Goal: Information Seeking & Learning: Find specific fact

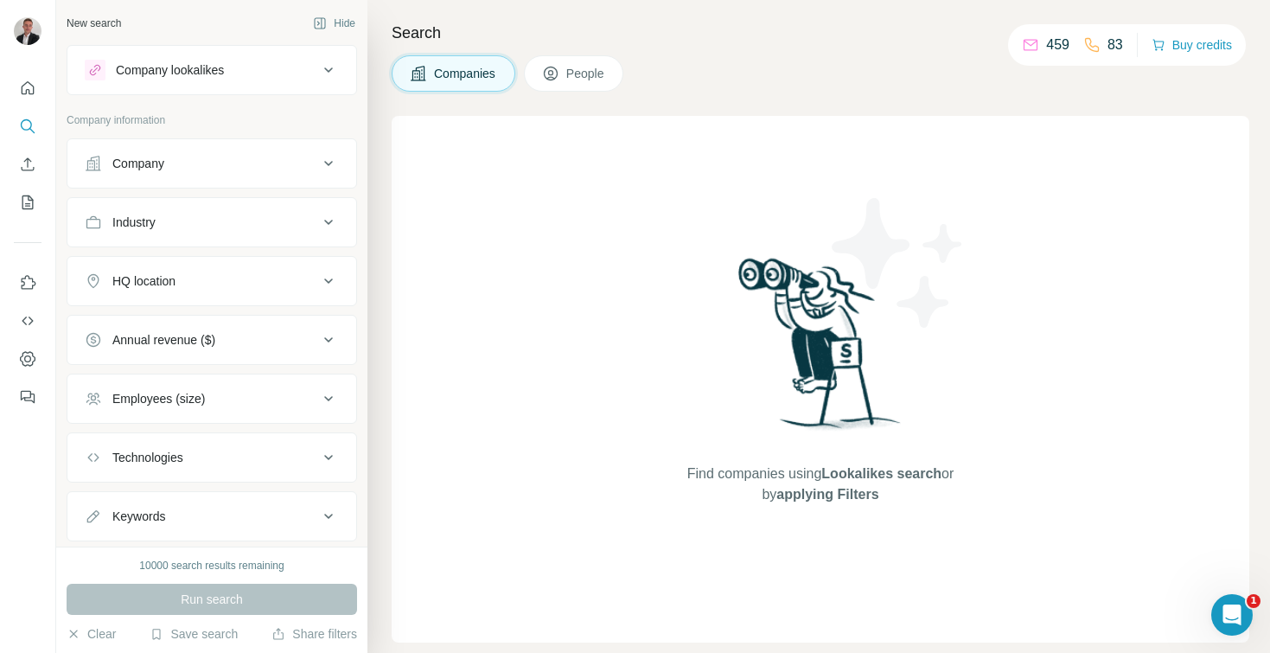
click at [186, 215] on div "Industry" at bounding box center [202, 222] width 234 height 17
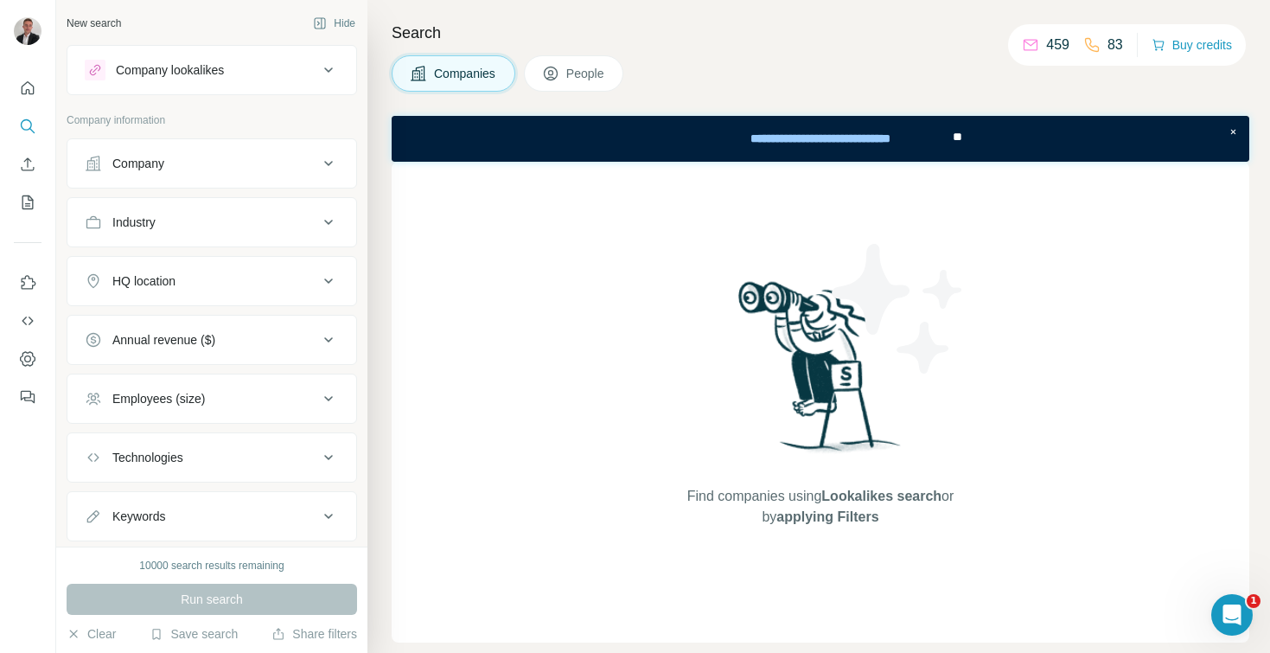
click at [187, 285] on div "HQ location" at bounding box center [202, 280] width 234 height 17
click at [180, 321] on input "text" at bounding box center [212, 324] width 254 height 31
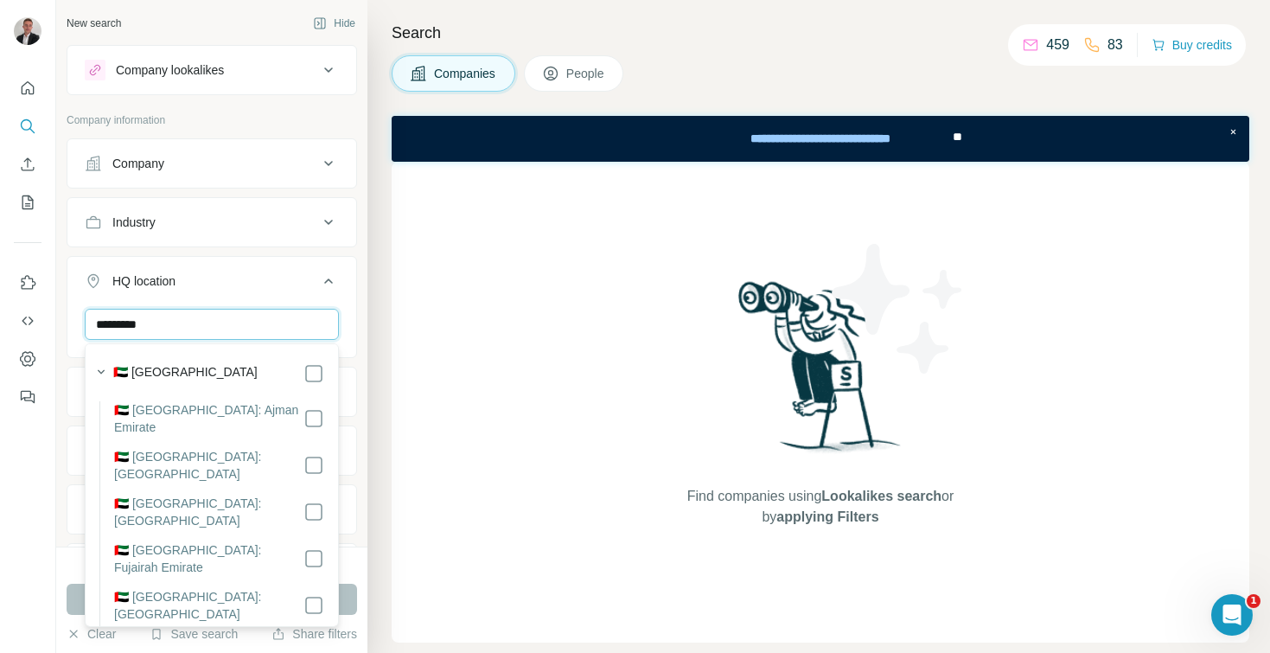
type input "*********"
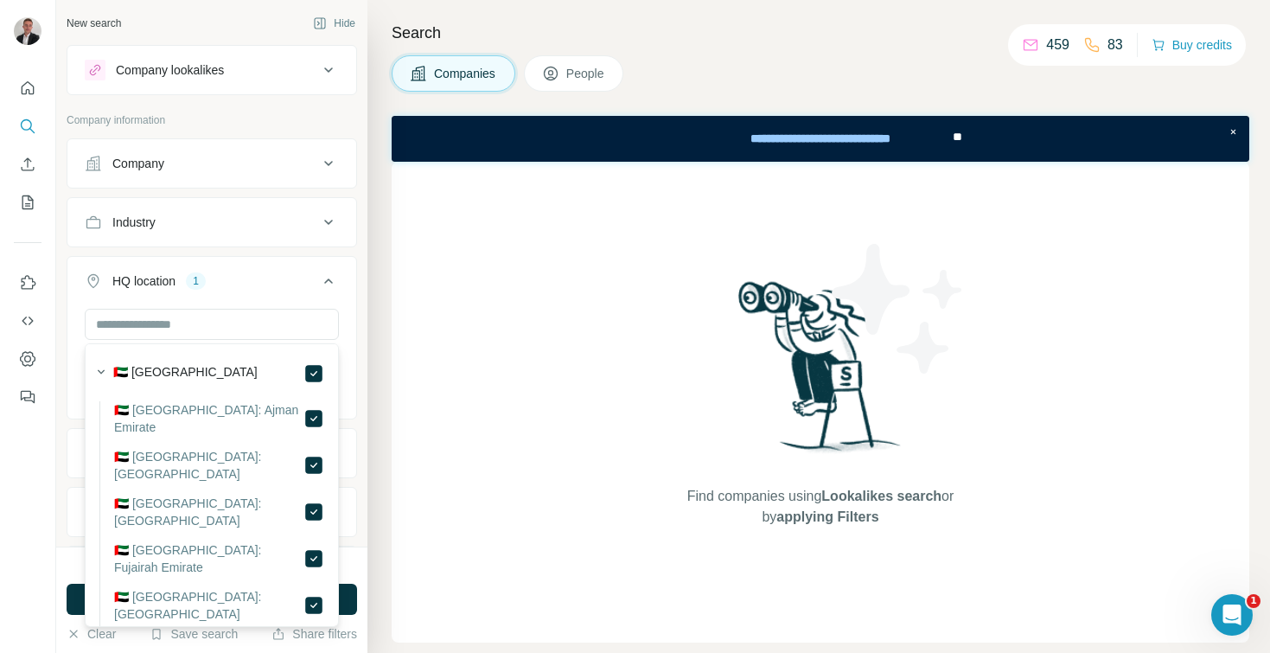
click at [379, 248] on div "Search Companies People Find companies using Lookalikes search or by applying F…" at bounding box center [819, 326] width 903 height 653
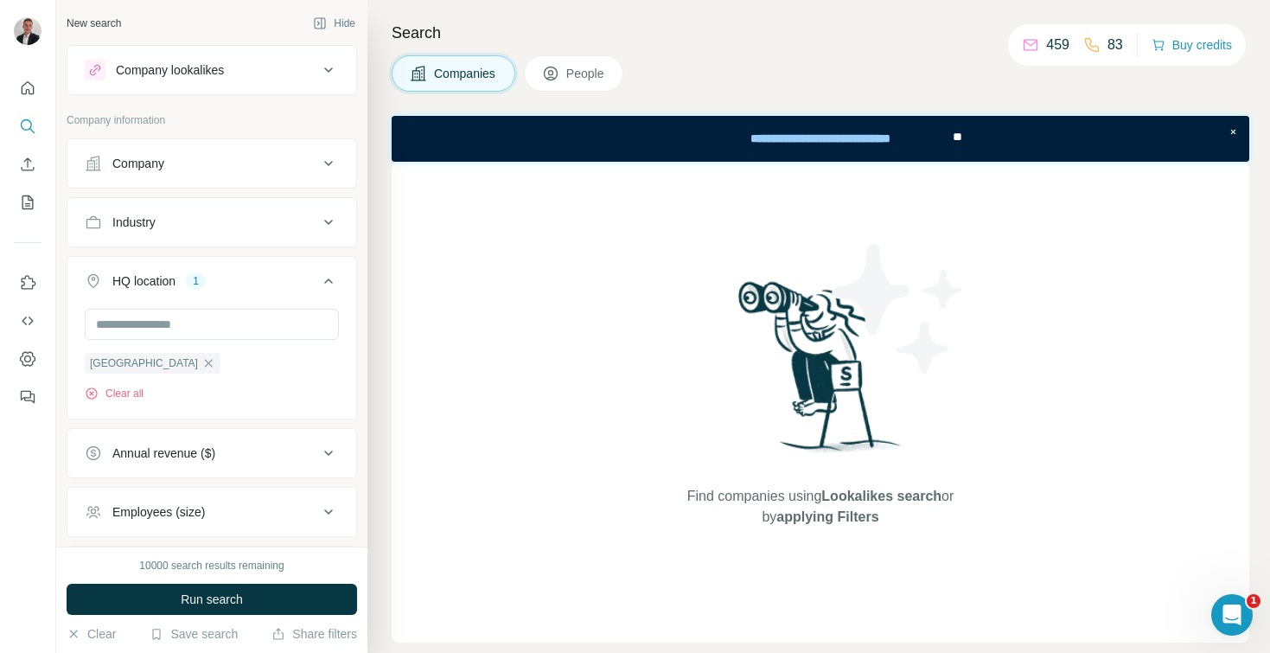
click at [216, 239] on button "Industry" at bounding box center [211, 223] width 289 height 42
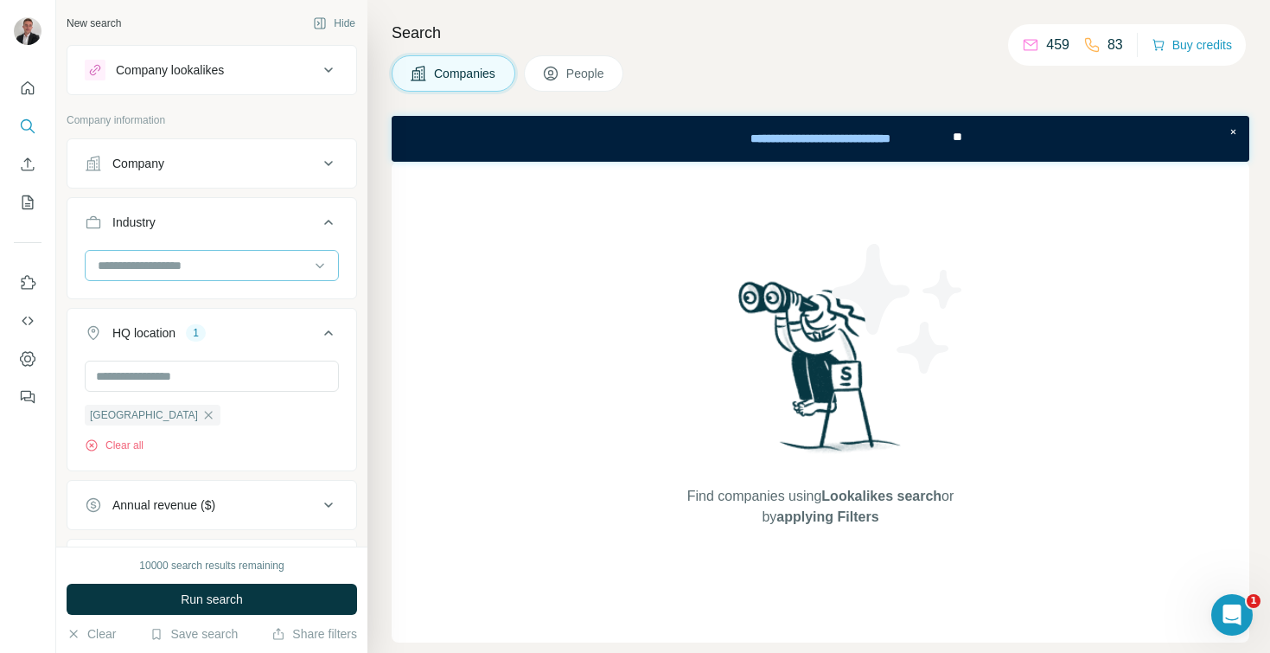
click at [195, 269] on input at bounding box center [203, 265] width 214 height 19
type input "*******"
click at [201, 287] on div "FinTech" at bounding box center [212, 305] width 254 height 40
click at [193, 270] on input at bounding box center [203, 265] width 214 height 19
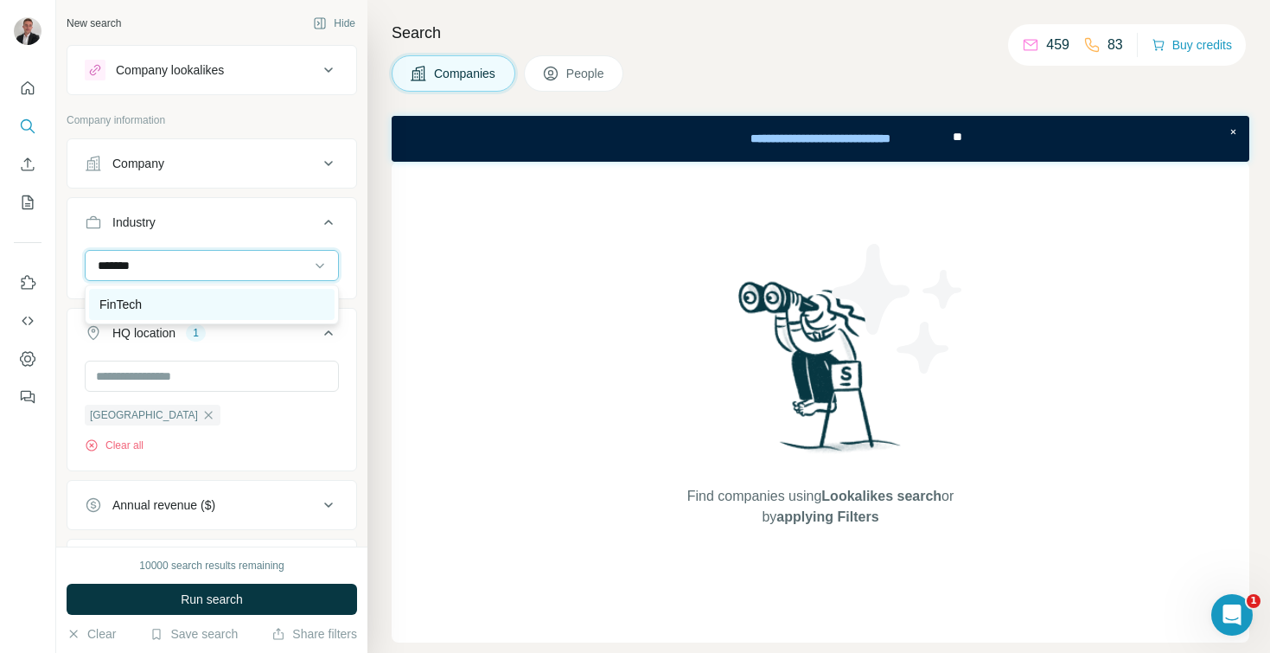
type input "*******"
click at [163, 300] on div "FinTech" at bounding box center [211, 304] width 225 height 17
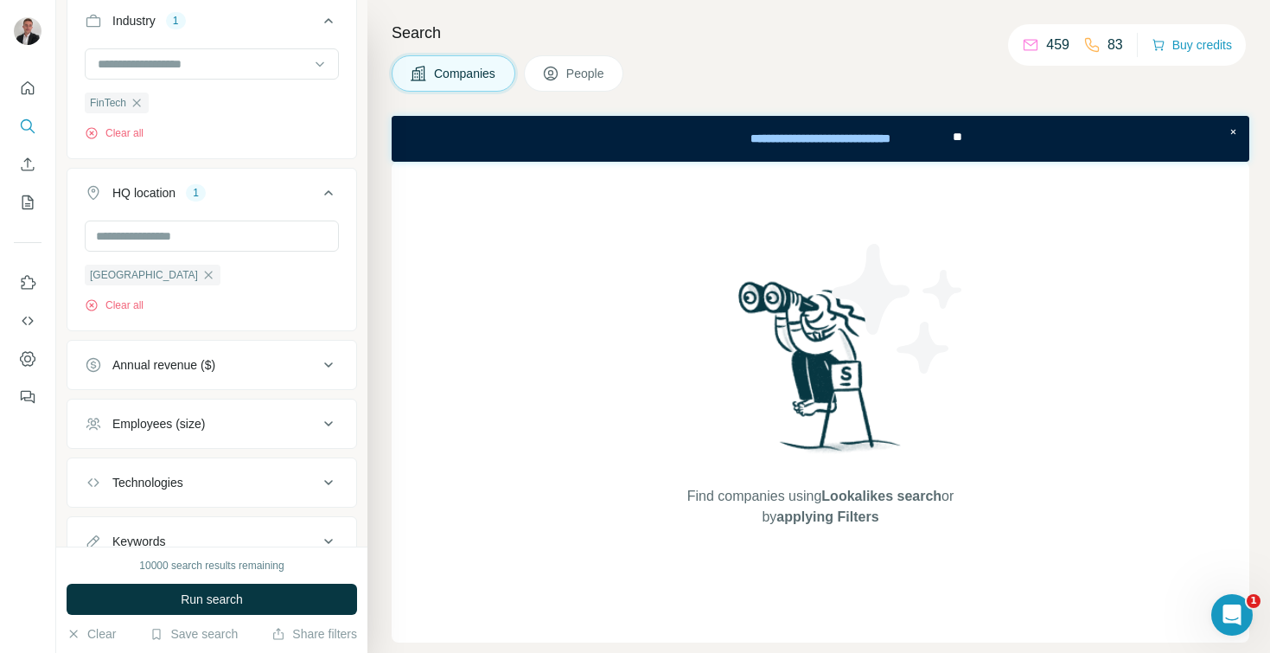
scroll to position [271, 0]
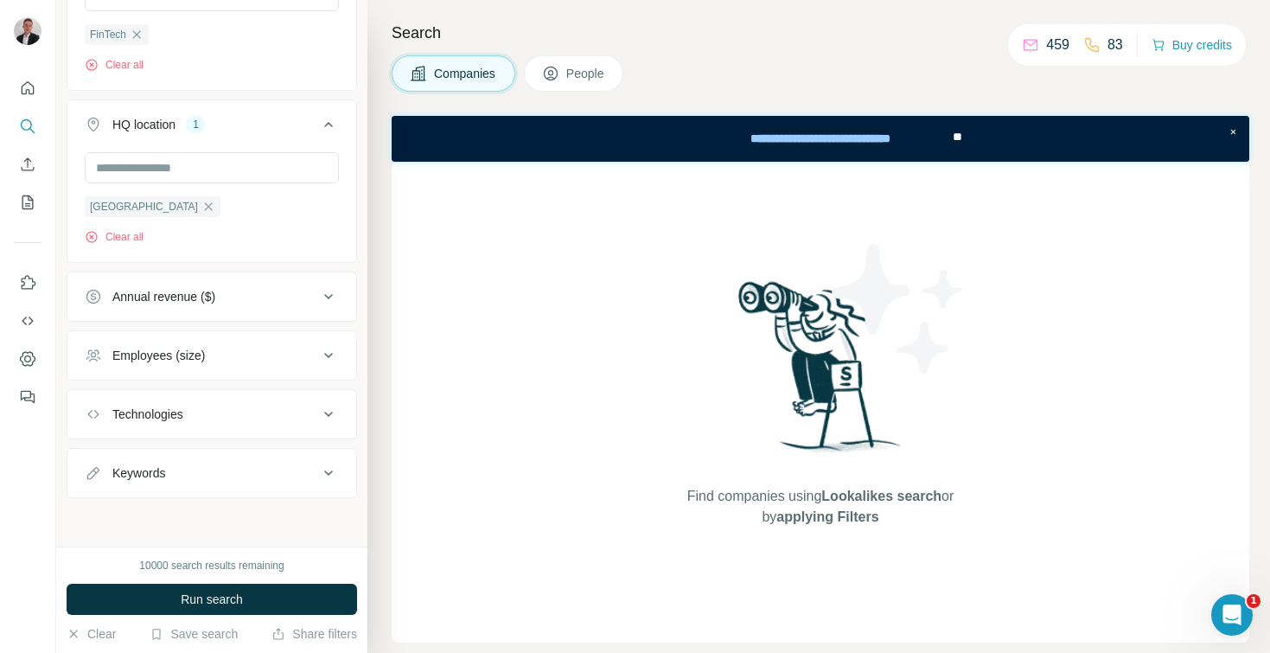
click at [189, 358] on div "Employees (size)" at bounding box center [158, 355] width 93 height 17
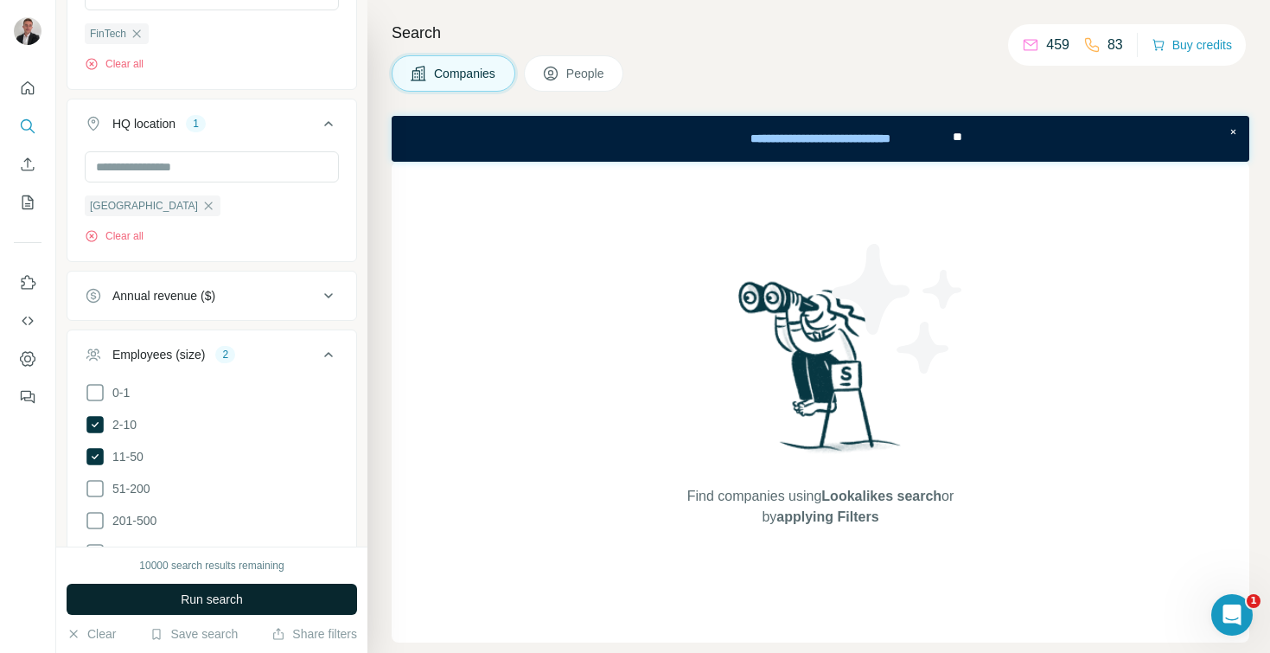
click at [159, 590] on button "Run search" at bounding box center [212, 599] width 291 height 31
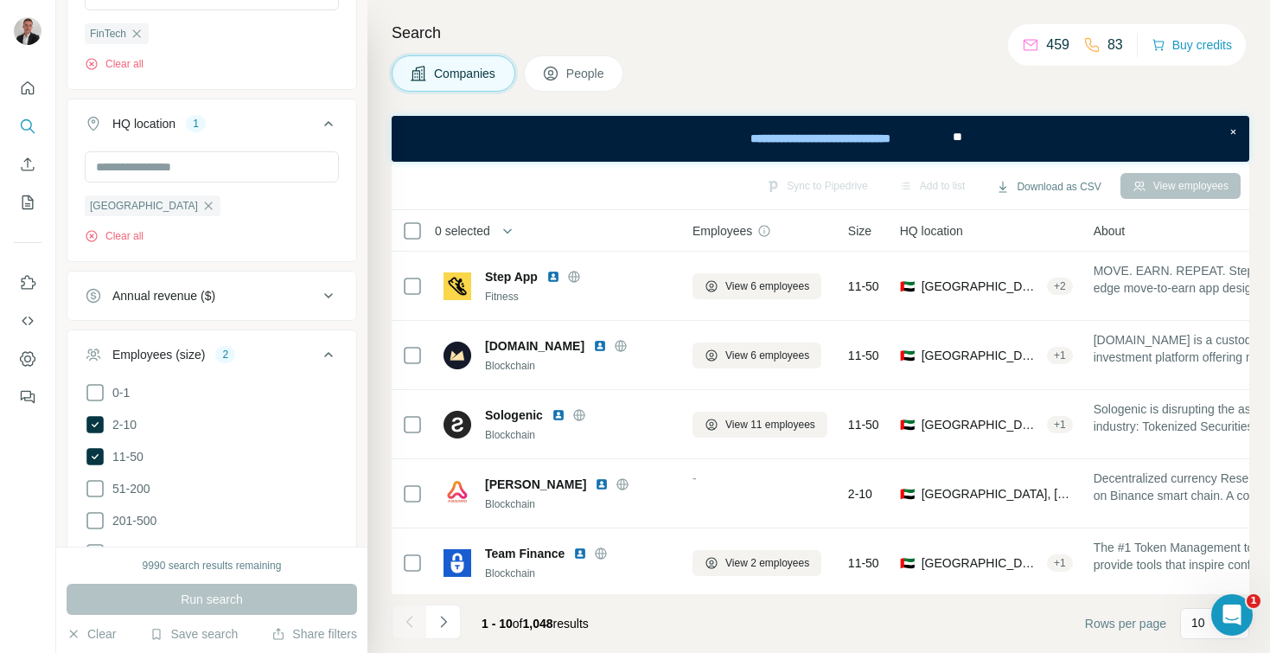
click at [526, 70] on div "Companies People" at bounding box center [508, 73] width 232 height 36
click at [555, 69] on icon at bounding box center [550, 73] width 17 height 17
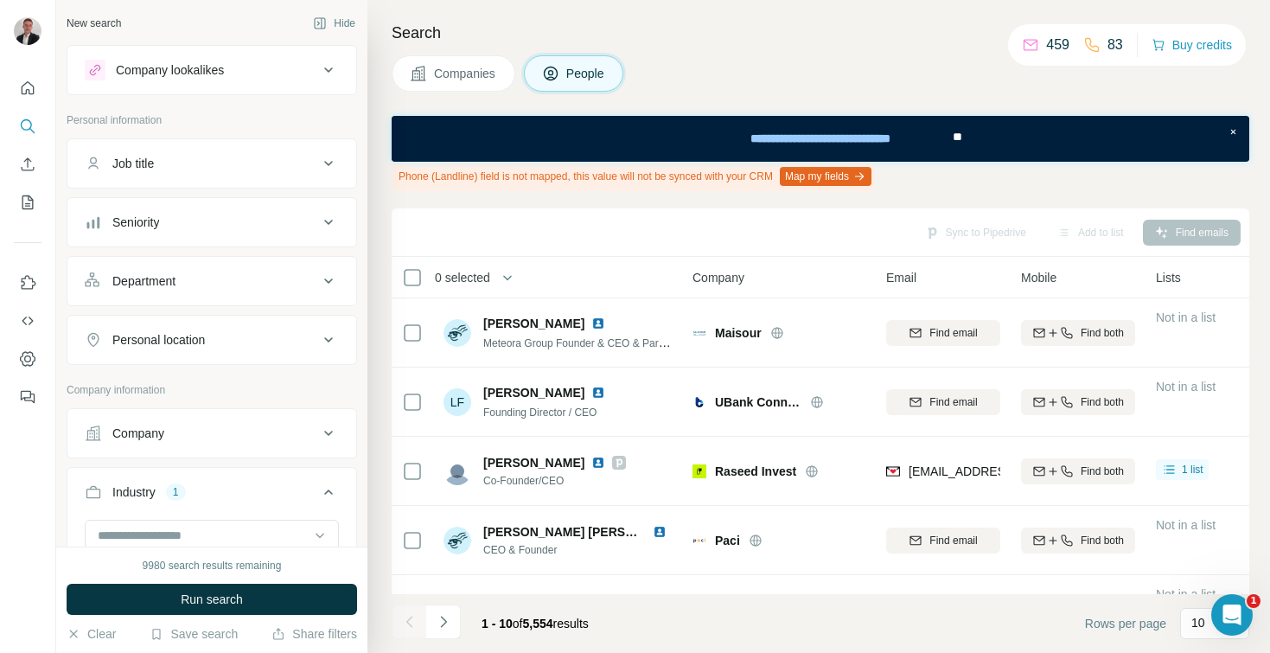
click at [176, 161] on div "Job title" at bounding box center [202, 163] width 234 height 17
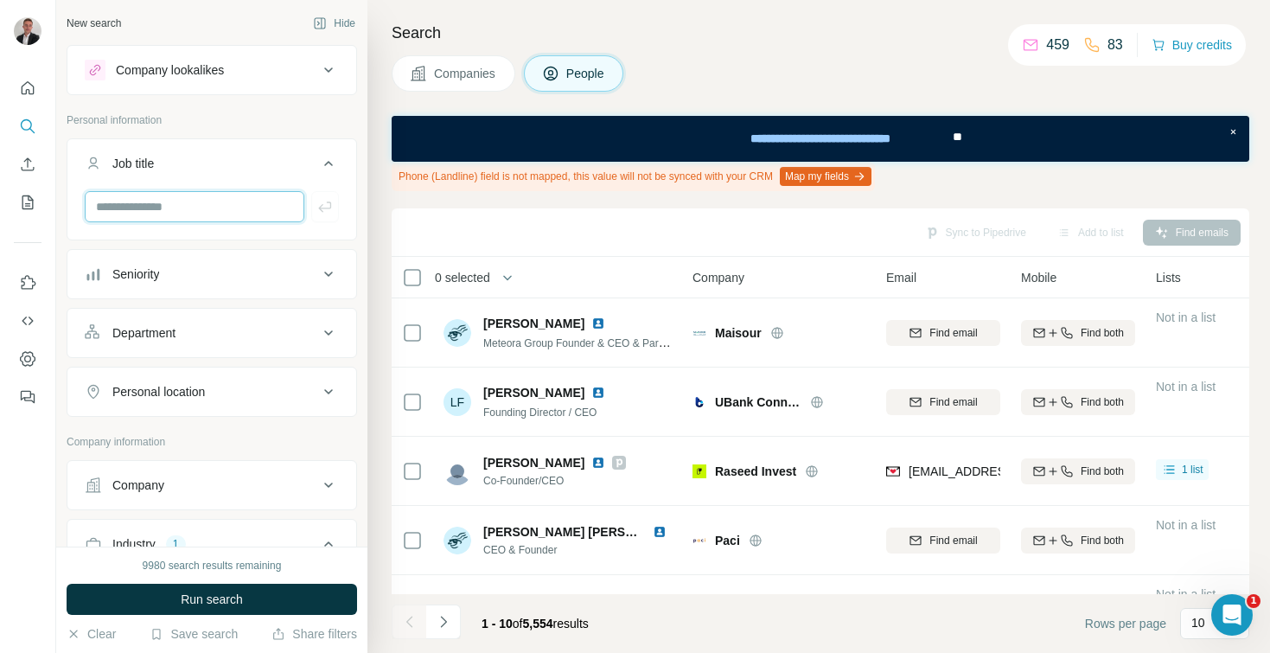
click at [173, 214] on input "text" at bounding box center [195, 206] width 220 height 31
type input "***"
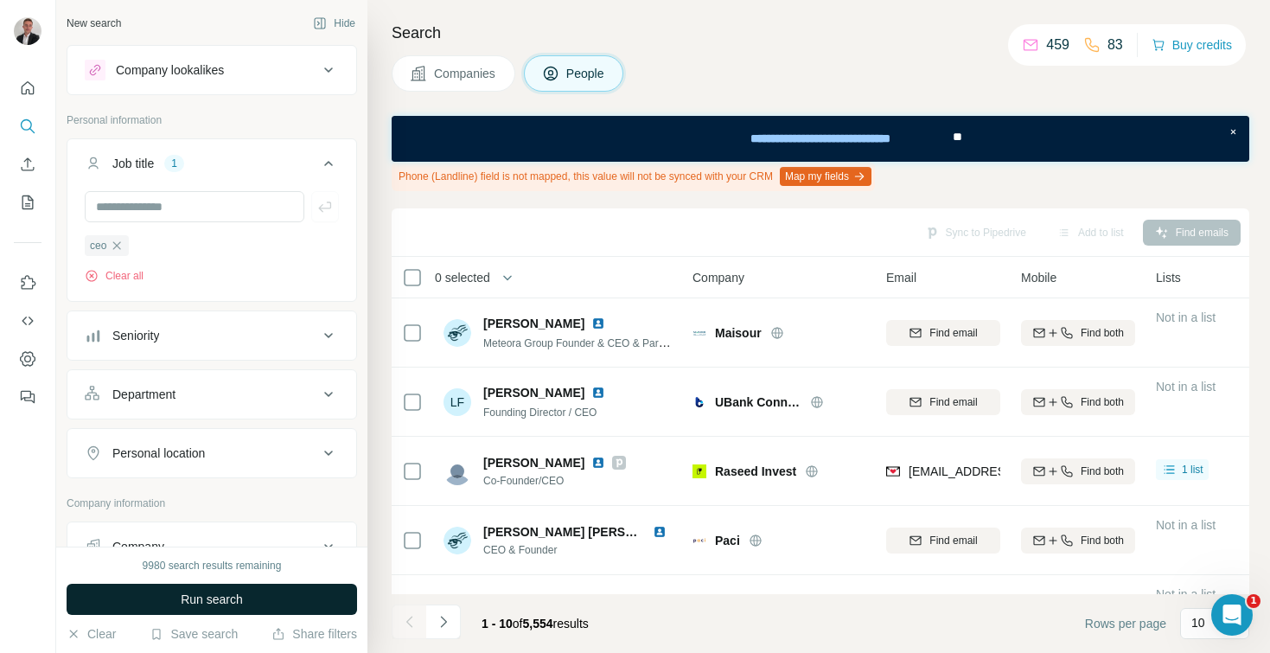
click at [193, 600] on span "Run search" at bounding box center [212, 599] width 62 height 17
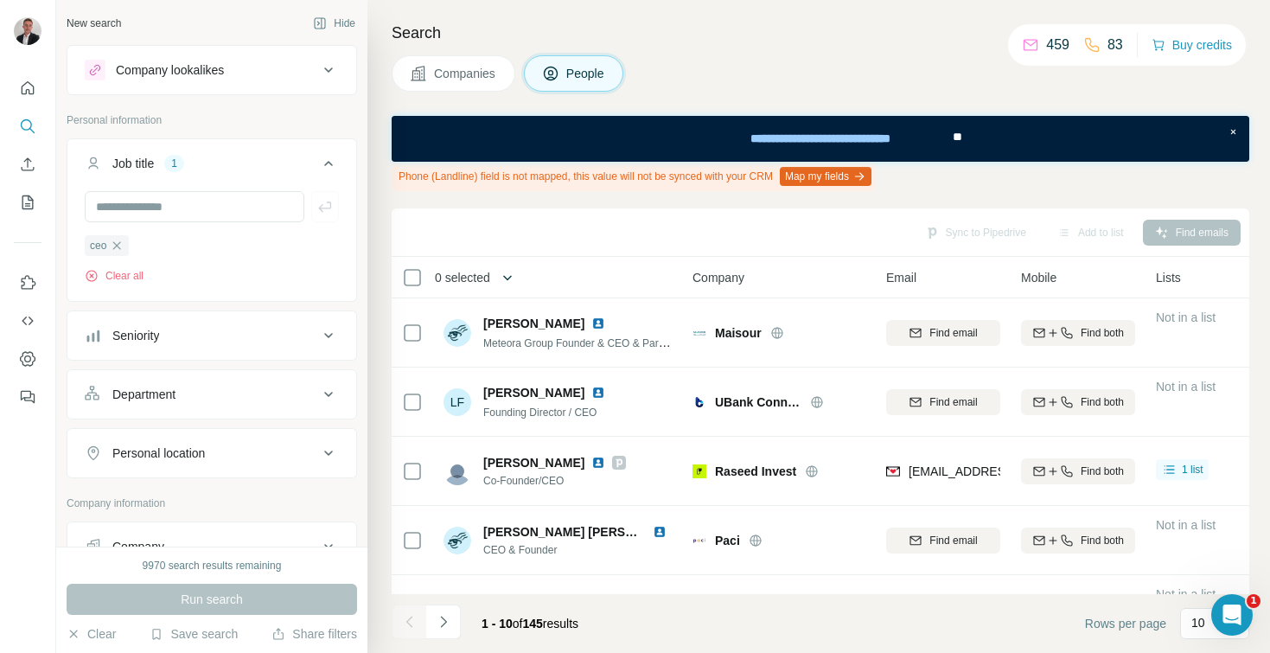
click at [505, 275] on icon "button" at bounding box center [507, 277] width 17 height 17
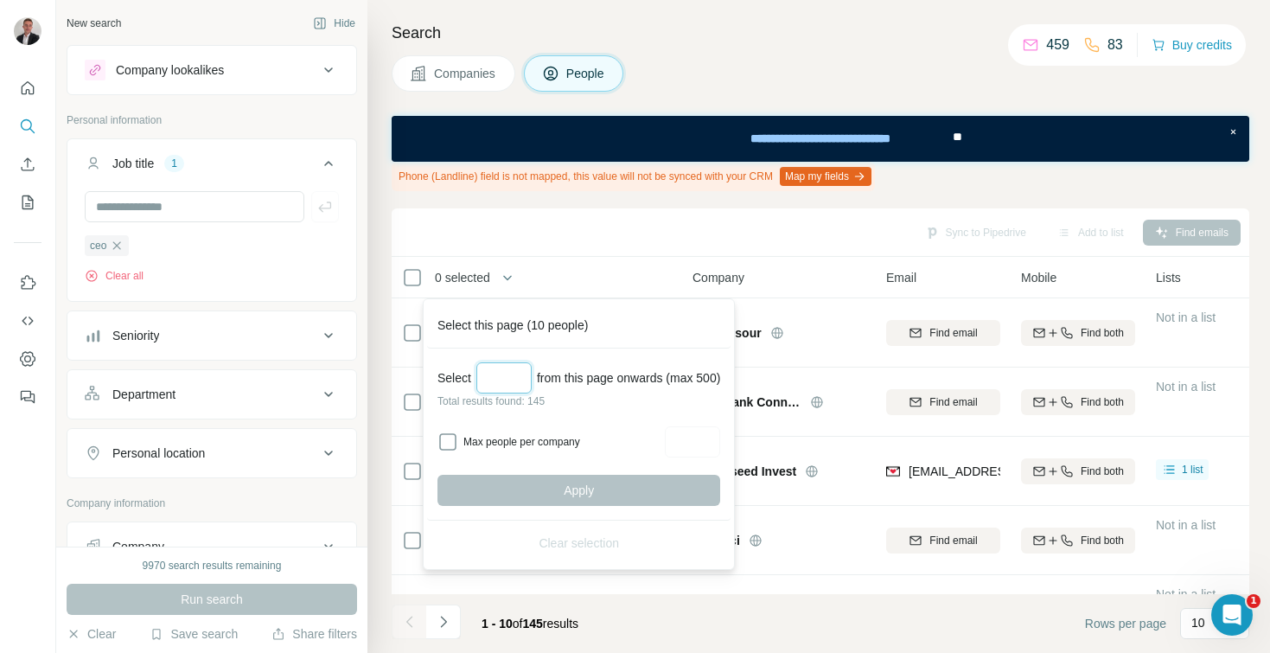
click at [514, 385] on input "Select a number (up to 500)" at bounding box center [504, 377] width 55 height 31
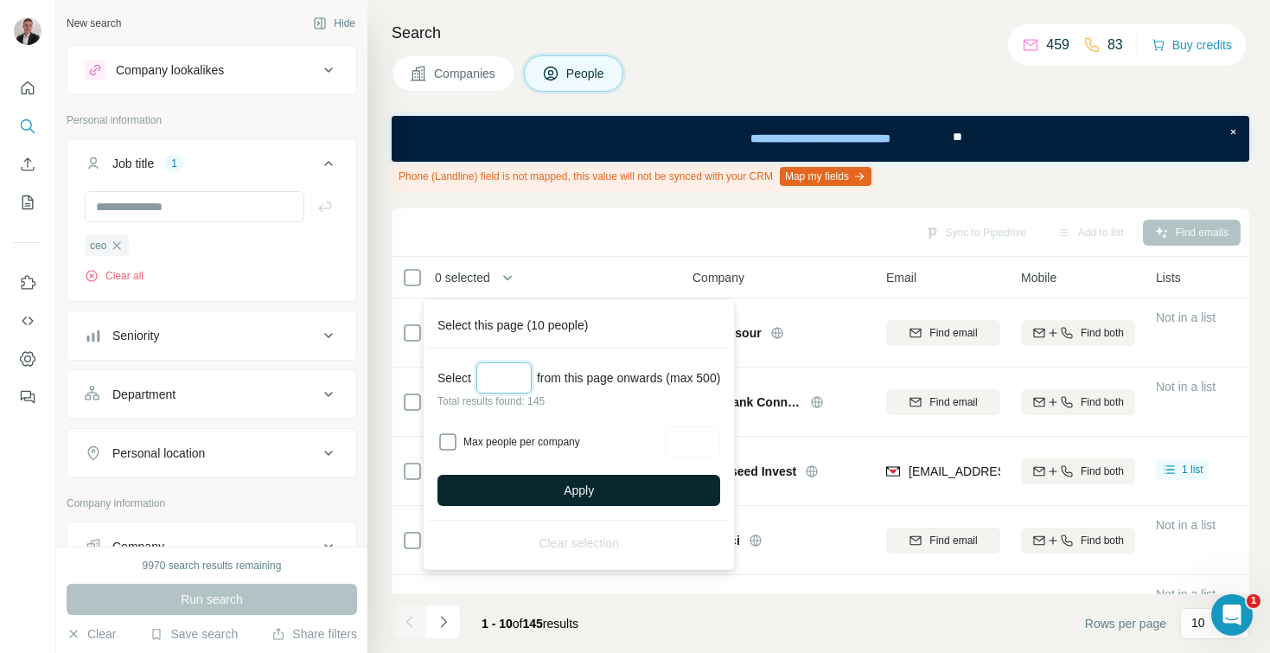
type input "***"
click at [575, 488] on span "Apply" at bounding box center [579, 490] width 30 height 17
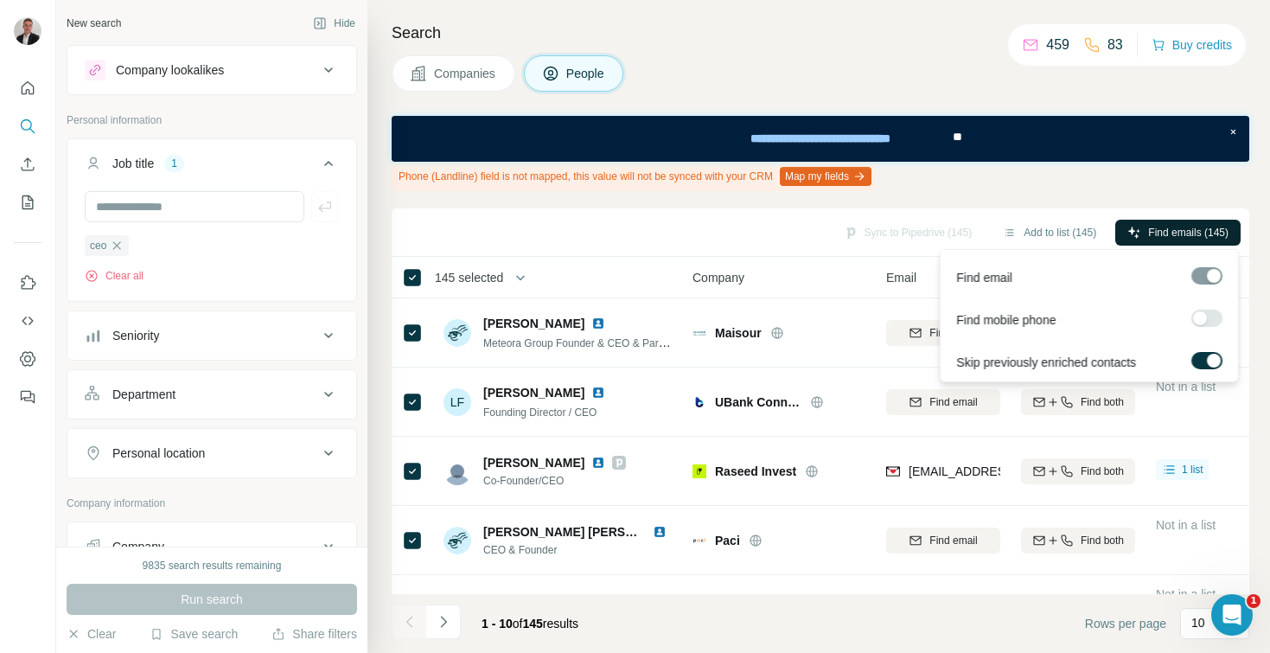
click at [1195, 236] on span "Find emails (145)" at bounding box center [1188, 233] width 80 height 16
